Goal: Transaction & Acquisition: Book appointment/travel/reservation

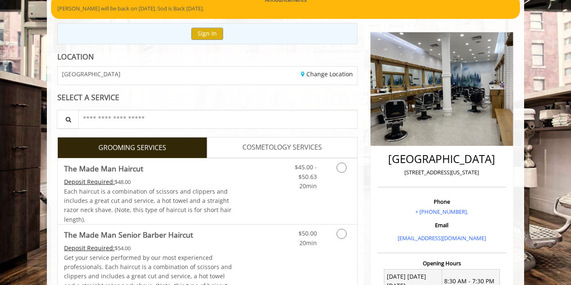
scroll to position [79, 0]
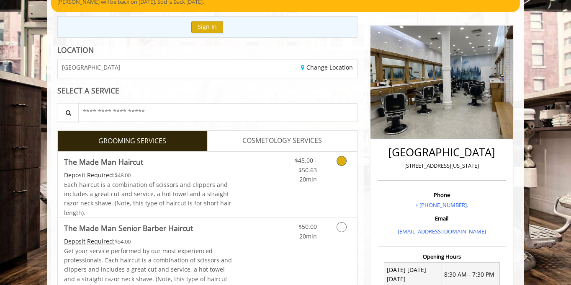
click at [348, 162] on link "Grooming services" at bounding box center [340, 168] width 21 height 32
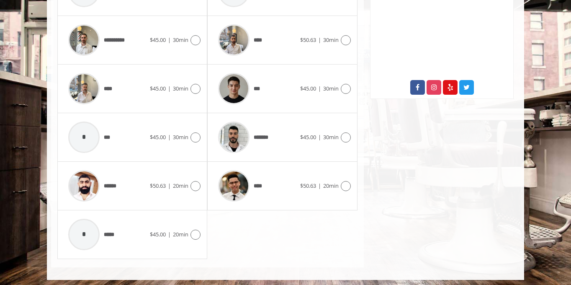
scroll to position [446, 0]
click at [344, 133] on icon at bounding box center [346, 138] width 10 height 10
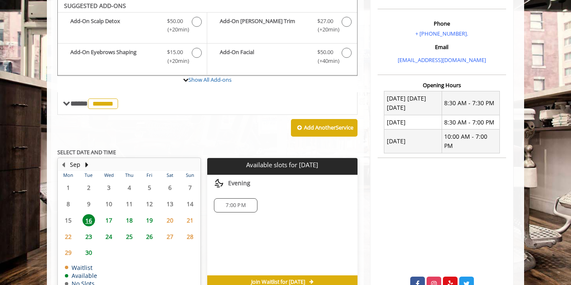
scroll to position [246, 0]
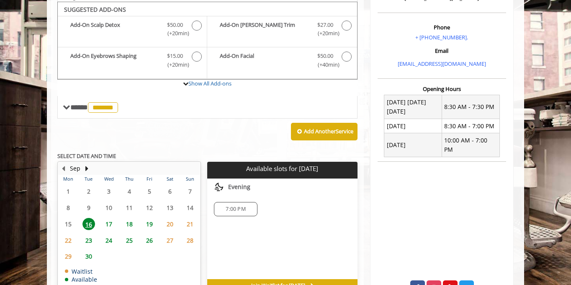
click at [110, 222] on span "17" at bounding box center [109, 224] width 13 height 12
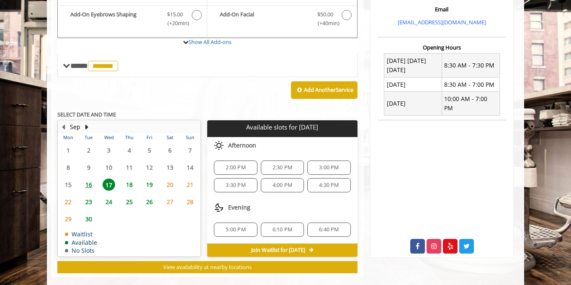
scroll to position [297, 0]
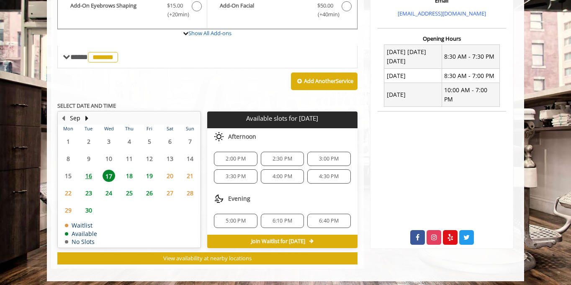
click at [170, 170] on span "20" at bounding box center [170, 176] width 13 height 12
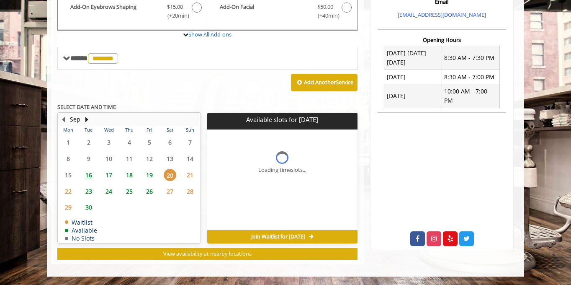
scroll to position [291, 0]
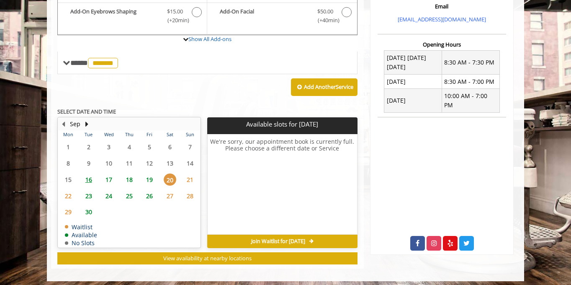
click at [127, 174] on span "18" at bounding box center [129, 179] width 13 height 12
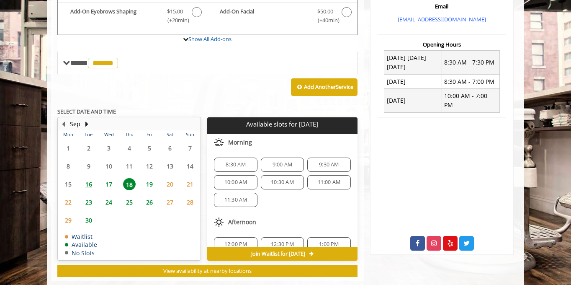
scroll to position [303, 0]
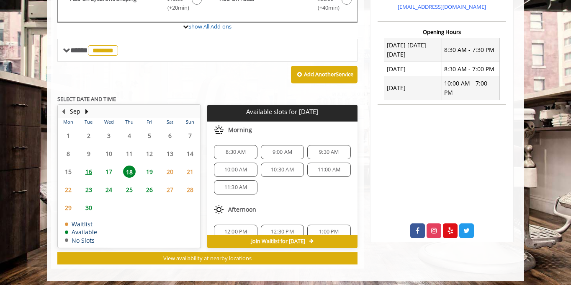
click at [111, 170] on span "17" at bounding box center [109, 171] width 13 height 12
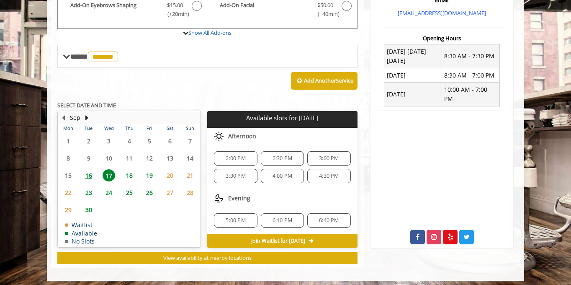
scroll to position [297, 0]
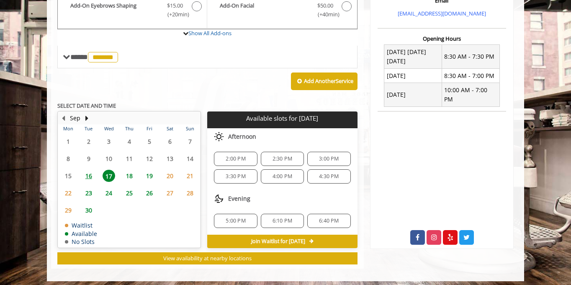
click at [132, 173] on span "18" at bounding box center [129, 176] width 13 height 12
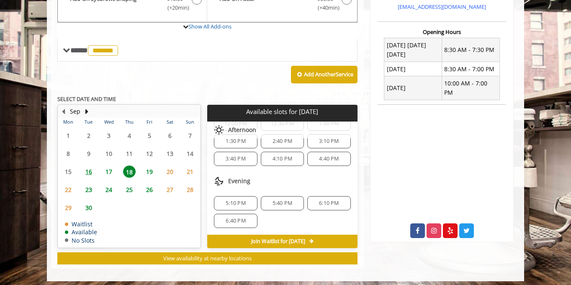
scroll to position [108, 0]
click at [327, 157] on span "4:40 PM" at bounding box center [329, 158] width 20 height 7
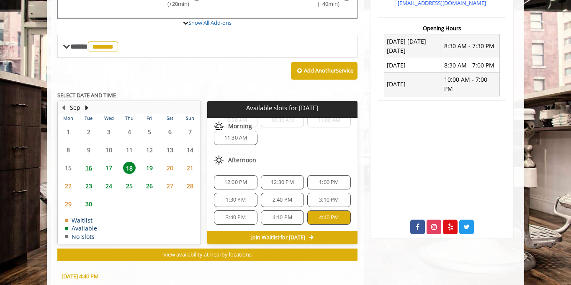
scroll to position [34, 0]
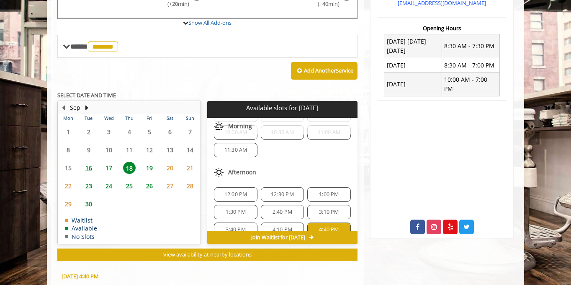
click at [322, 226] on span "4:40 PM" at bounding box center [329, 229] width 20 height 7
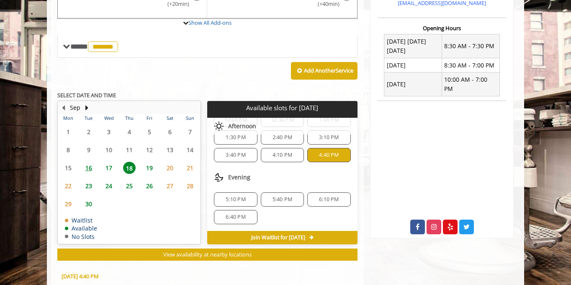
scroll to position [108, 0]
click at [105, 162] on span "17" at bounding box center [109, 168] width 13 height 12
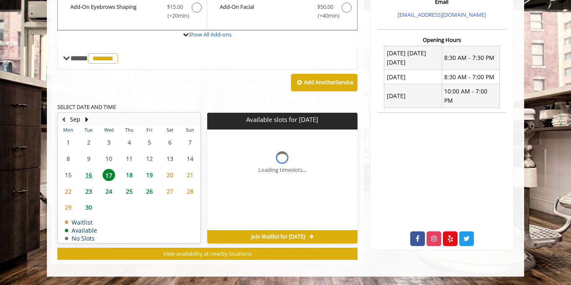
scroll to position [0, 0]
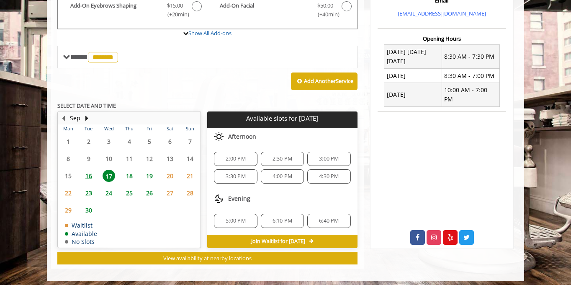
click at [130, 171] on span "18" at bounding box center [129, 176] width 13 height 12
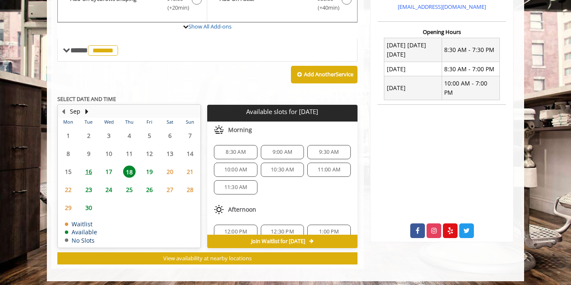
scroll to position [10, 0]
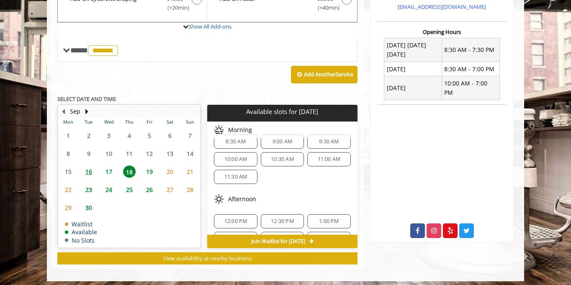
click at [106, 170] on span "17" at bounding box center [109, 171] width 13 height 12
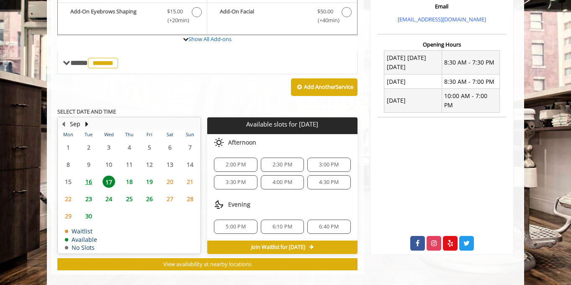
scroll to position [297, 0]
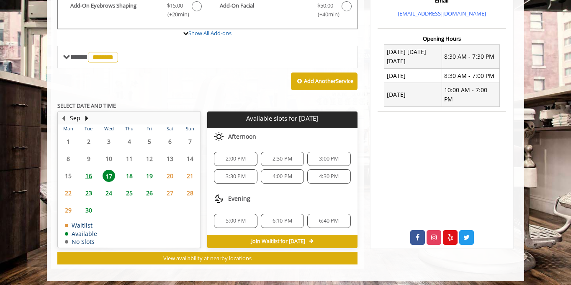
click at [126, 171] on span "18" at bounding box center [129, 176] width 13 height 12
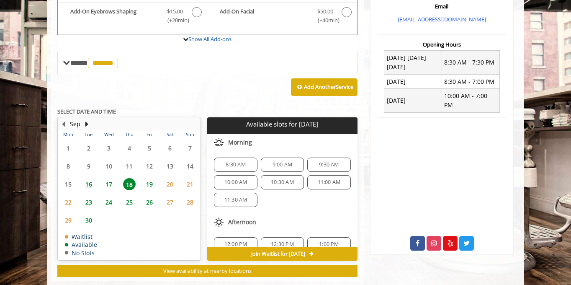
scroll to position [303, 0]
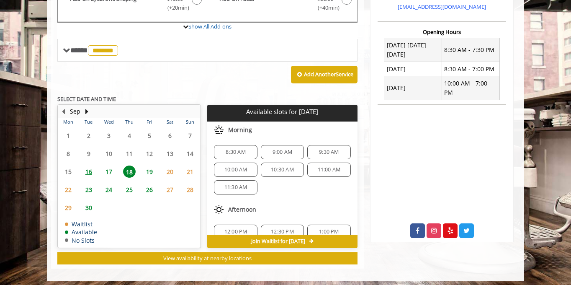
click at [112, 189] on span "24" at bounding box center [109, 190] width 13 height 12
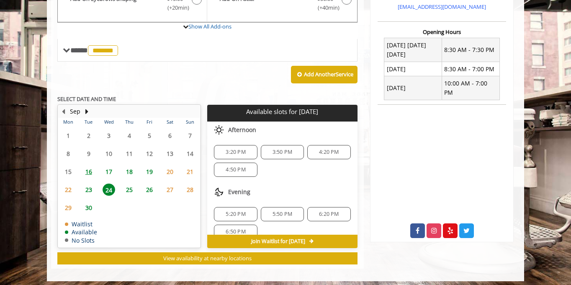
click at [133, 170] on span "18" at bounding box center [129, 171] width 13 height 12
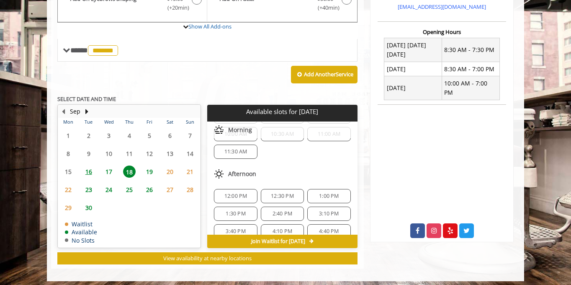
scroll to position [49, 0]
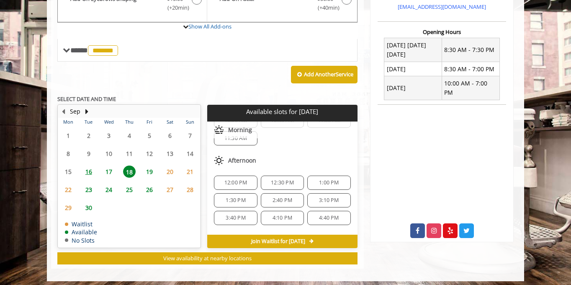
click at [322, 215] on span "4:40 PM" at bounding box center [329, 218] width 20 height 7
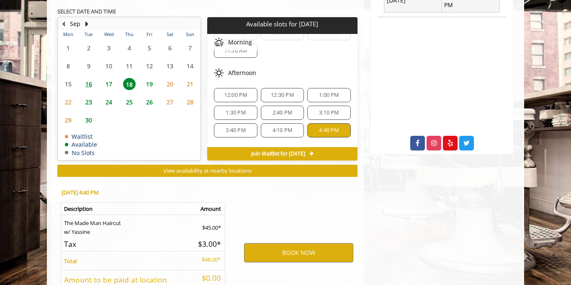
scroll to position [453, 0]
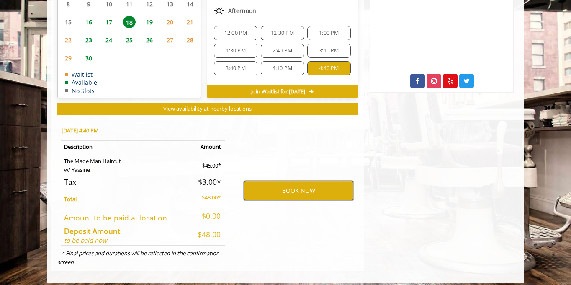
click at [297, 184] on button "BOOK NOW" at bounding box center [298, 190] width 109 height 19
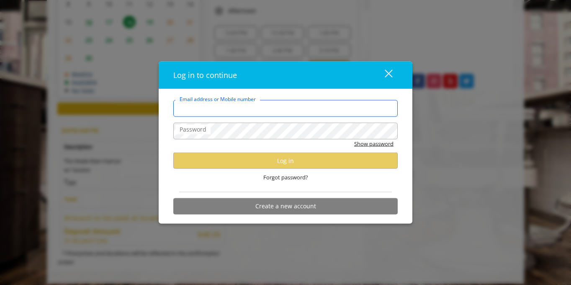
type input "**********"
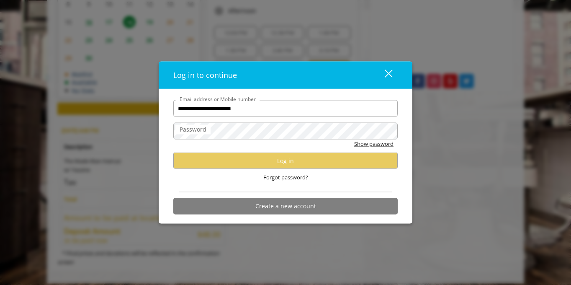
scroll to position [0, 0]
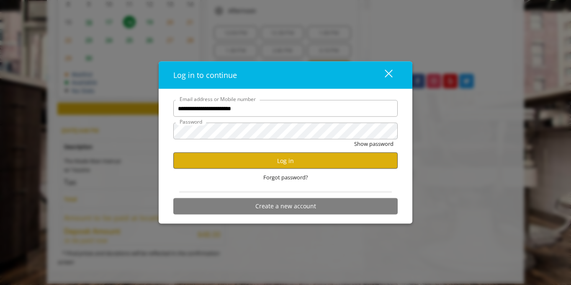
click at [347, 163] on button "Log in" at bounding box center [285, 161] width 225 height 16
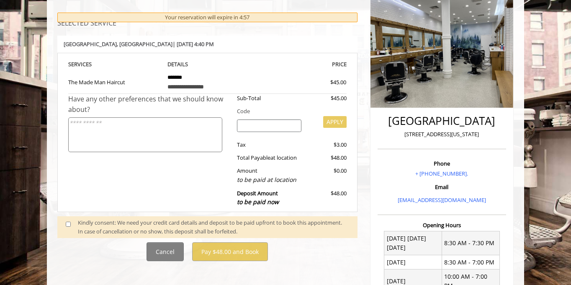
scroll to position [112, 0]
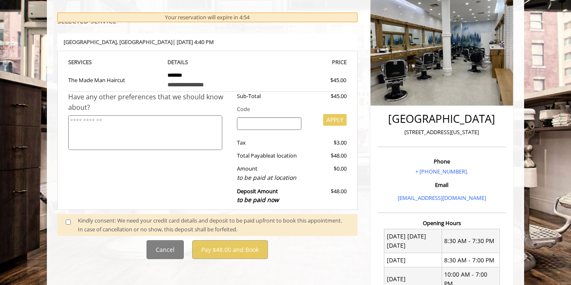
click at [119, 222] on div "Kindly consent: We need your credit card details and deposit to be paid upfront…" at bounding box center [213, 225] width 271 height 18
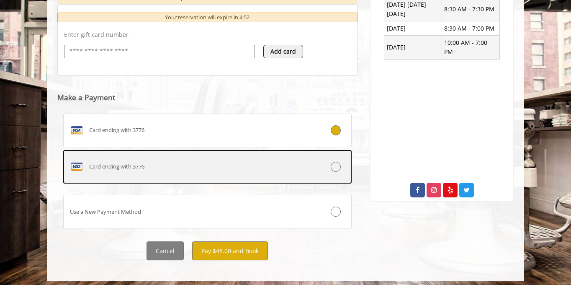
scroll to position [343, 0]
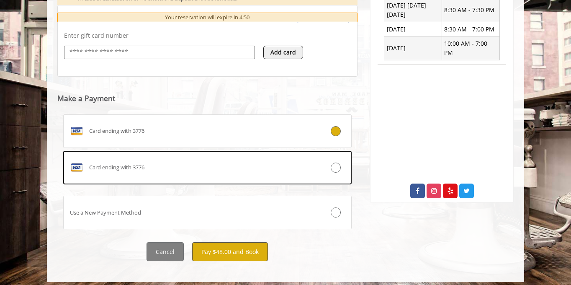
click at [238, 243] on button "Pay $48.00 and Book" at bounding box center [230, 251] width 76 height 19
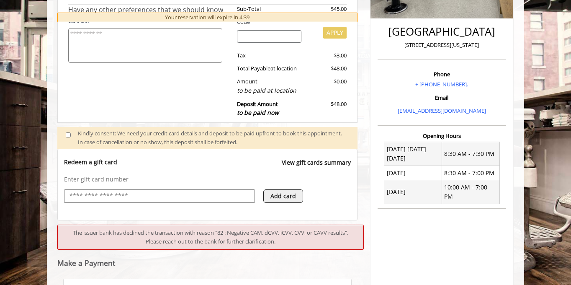
scroll to position [283, 0]
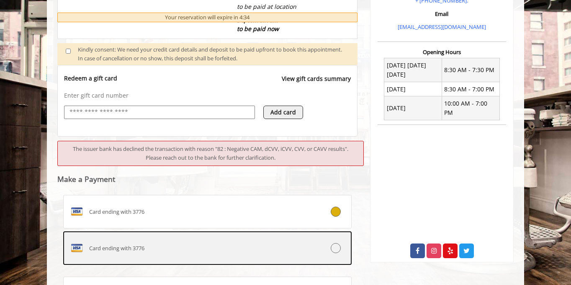
click at [344, 243] on div at bounding box center [327, 248] width 48 height 10
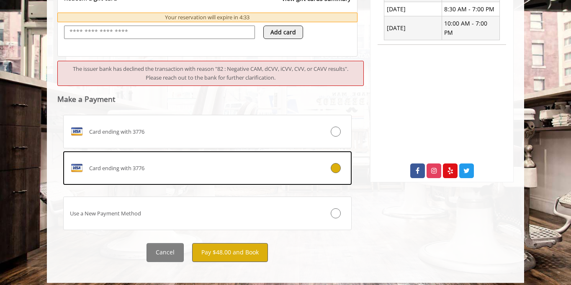
click at [258, 245] on button "Pay $48.00 and Book" at bounding box center [230, 252] width 76 height 19
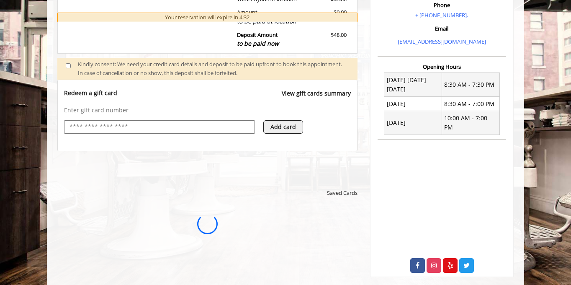
scroll to position [0, 0]
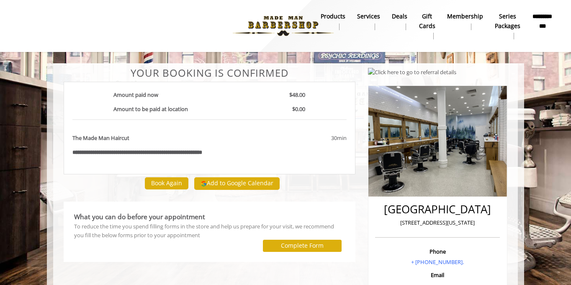
click at [257, 179] on button "Add to Google Calendar" at bounding box center [236, 183] width 85 height 13
